Goal: Task Accomplishment & Management: Use online tool/utility

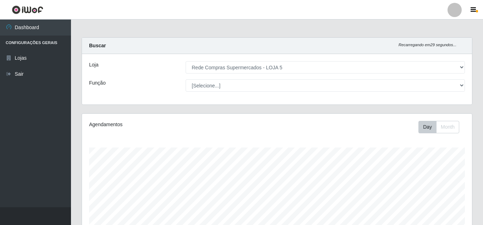
select select "397"
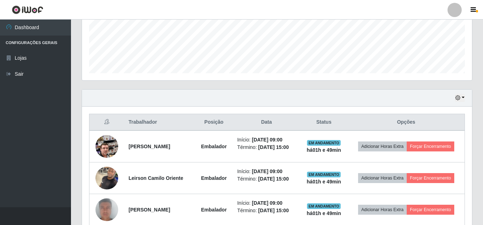
scroll to position [180, 0]
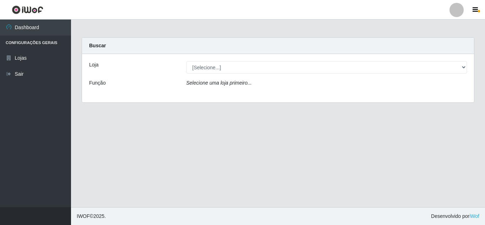
drag, startPoint x: 229, startPoint y: 58, endPoint x: 231, endPoint y: 65, distance: 8.0
click at [230, 65] on div "Loja [Selecione...] Rede Compras Supermercados - LOJA 5 Função Selecione uma lo…" at bounding box center [278, 78] width 392 height 48
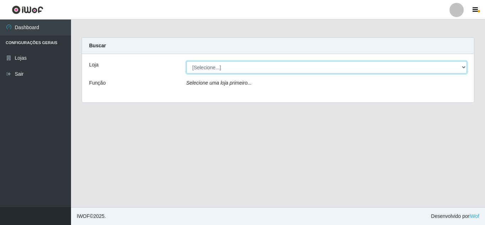
click at [231, 66] on select "[Selecione...] Rede Compras Supermercados - LOJA 5" at bounding box center [326, 67] width 281 height 12
select select "397"
click at [186, 61] on select "[Selecione...] Rede Compras Supermercados - LOJA 5" at bounding box center [326, 67] width 281 height 12
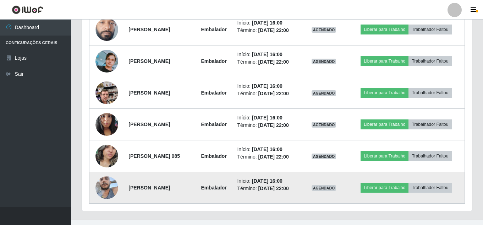
scroll to position [500, 0]
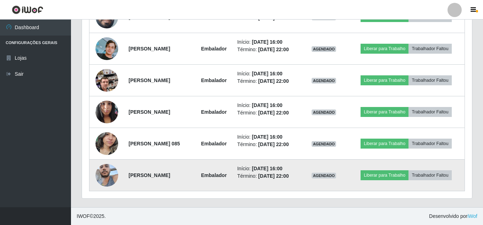
click at [106, 175] on img at bounding box center [107, 175] width 23 height 30
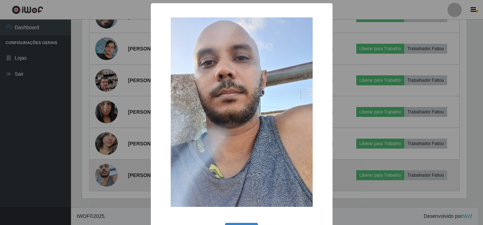
scroll to position [147, 387]
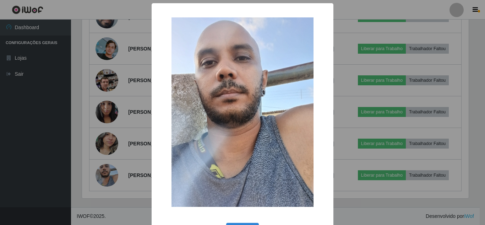
click at [107, 175] on div "× OK Cancel" at bounding box center [242, 112] width 485 height 225
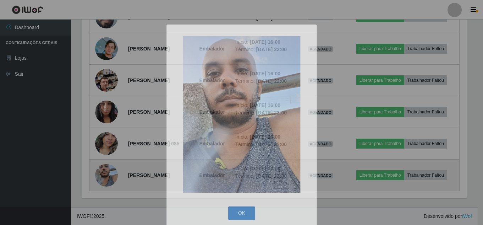
scroll to position [147, 390]
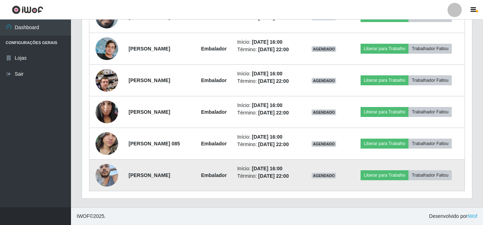
click at [108, 165] on img at bounding box center [107, 175] width 23 height 30
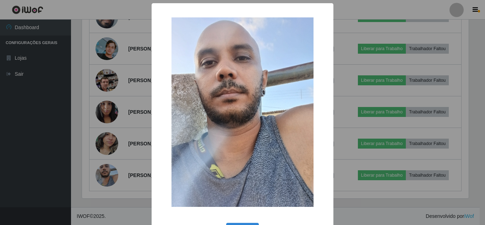
click at [110, 145] on div "× OK Cancel" at bounding box center [242, 112] width 485 height 225
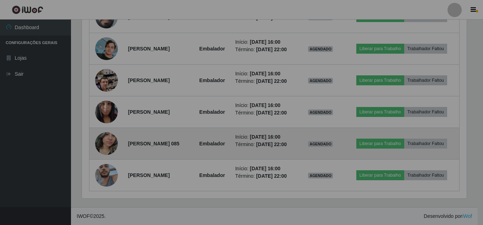
scroll to position [147, 390]
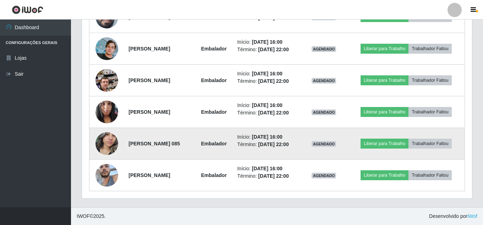
click at [109, 145] on img at bounding box center [107, 143] width 23 height 30
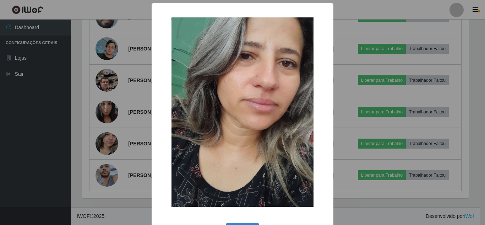
click at [109, 144] on div "× OK Cancel" at bounding box center [242, 112] width 485 height 225
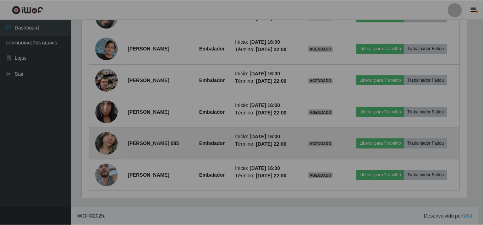
scroll to position [147, 390]
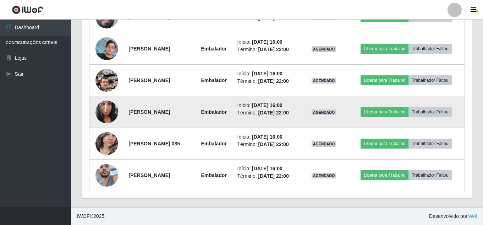
click at [110, 126] on td at bounding box center [106, 112] width 35 height 32
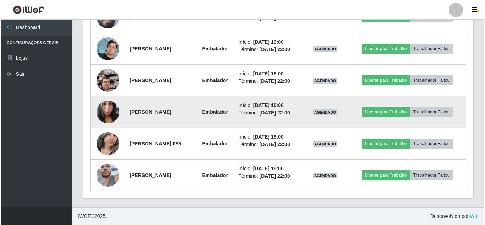
scroll to position [464, 0]
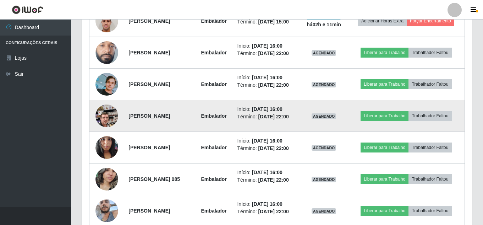
click at [108, 118] on img at bounding box center [107, 116] width 23 height 40
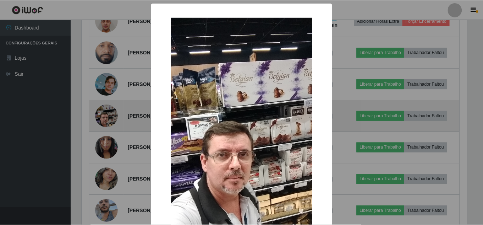
scroll to position [147, 387]
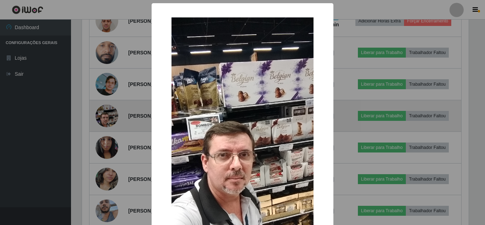
click at [108, 118] on div "× OK Cancel" at bounding box center [242, 112] width 485 height 225
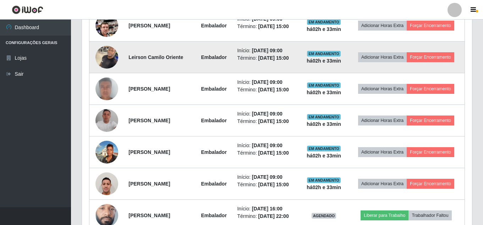
scroll to position [284, 0]
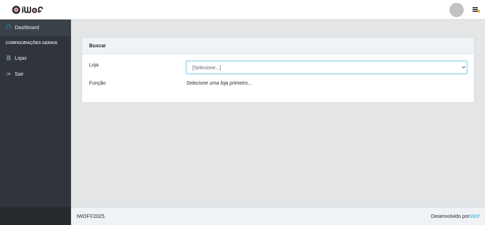
click at [455, 65] on select "[Selecione...] Rede Compras Supermercados - LOJA 5" at bounding box center [326, 67] width 281 height 12
select select "397"
click at [186, 61] on select "[Selecione...] Rede Compras Supermercados - LOJA 5" at bounding box center [326, 67] width 281 height 12
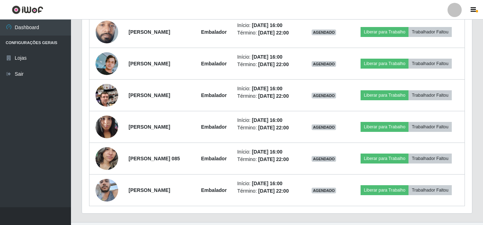
scroll to position [497, 0]
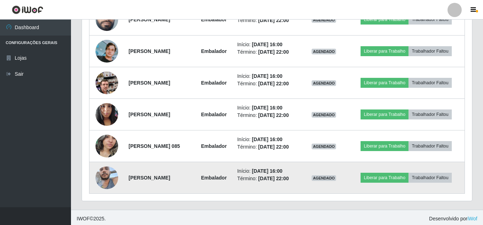
click at [106, 176] on img at bounding box center [107, 177] width 23 height 30
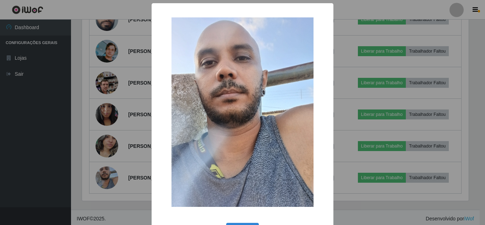
click at [45, 150] on div "× OK Cancel" at bounding box center [242, 112] width 485 height 225
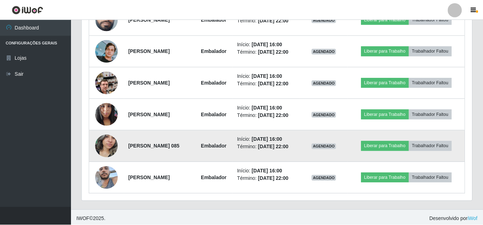
scroll to position [147, 390]
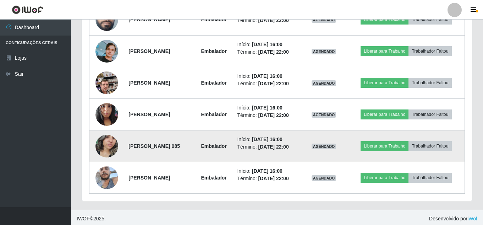
click at [106, 145] on img at bounding box center [107, 146] width 23 height 30
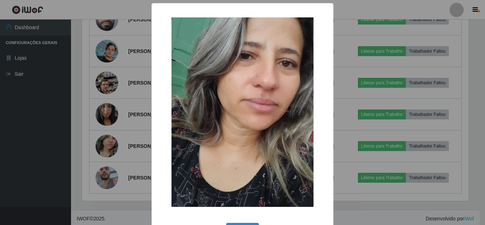
click at [17, 127] on div "× OK Cancel" at bounding box center [242, 112] width 485 height 225
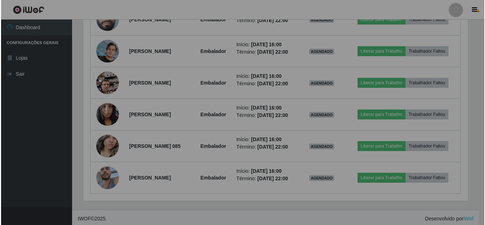
scroll to position [147, 390]
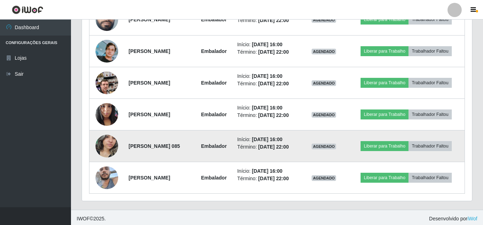
click at [104, 138] on img at bounding box center [107, 146] width 23 height 30
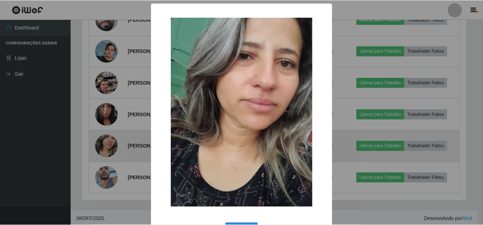
scroll to position [147, 387]
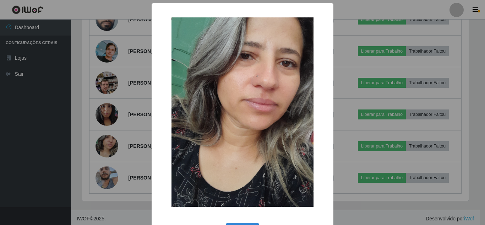
click at [2, 124] on div "× OK Cancel" at bounding box center [242, 112] width 485 height 225
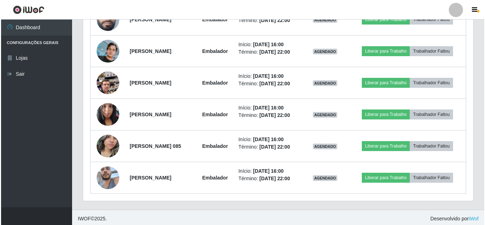
scroll to position [147, 390]
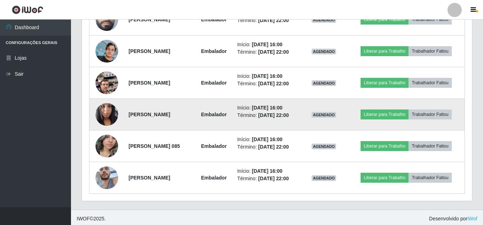
click at [106, 113] on img at bounding box center [107, 114] width 23 height 30
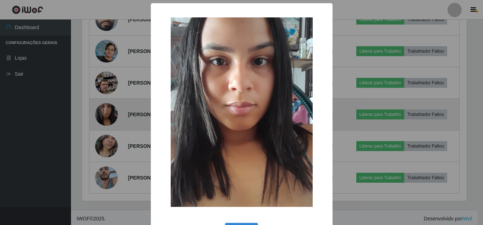
scroll to position [147, 387]
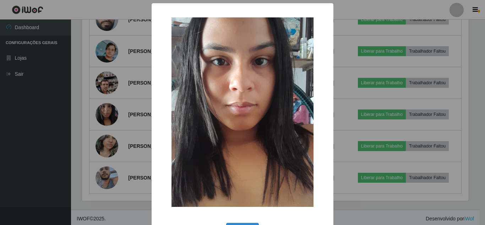
click at [47, 112] on div "× OK Cancel" at bounding box center [242, 112] width 485 height 225
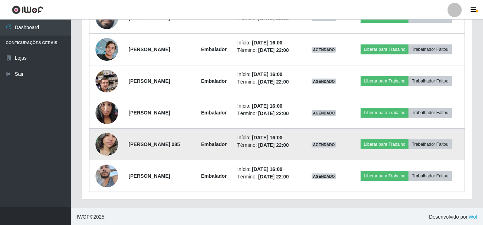
scroll to position [500, 0]
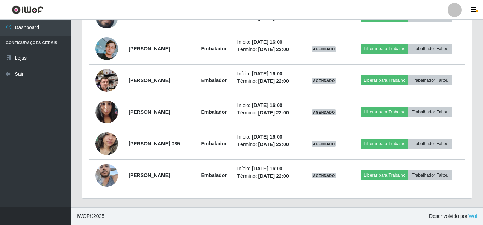
click at [16, 111] on ul "Dashboard Configurações Gerais Lojas Sair" at bounding box center [35, 113] width 71 height 187
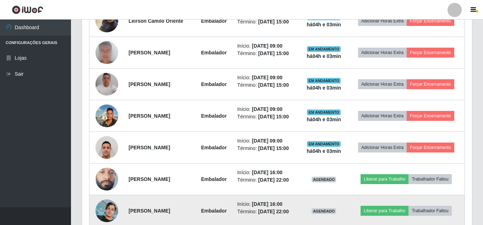
scroll to position [322, 0]
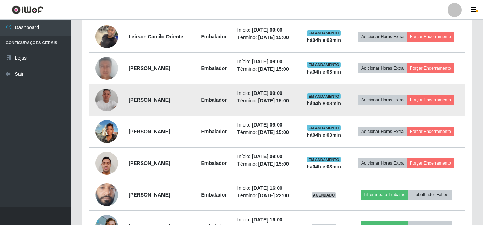
click at [108, 98] on img at bounding box center [107, 99] width 23 height 23
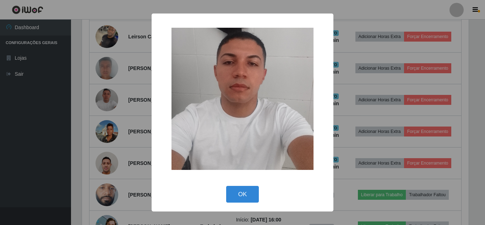
click at [50, 98] on div "× OK Cancel" at bounding box center [242, 112] width 485 height 225
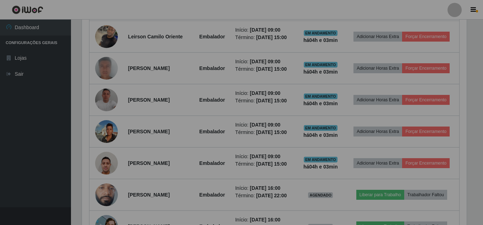
scroll to position [147, 390]
